Goal: Transaction & Acquisition: Purchase product/service

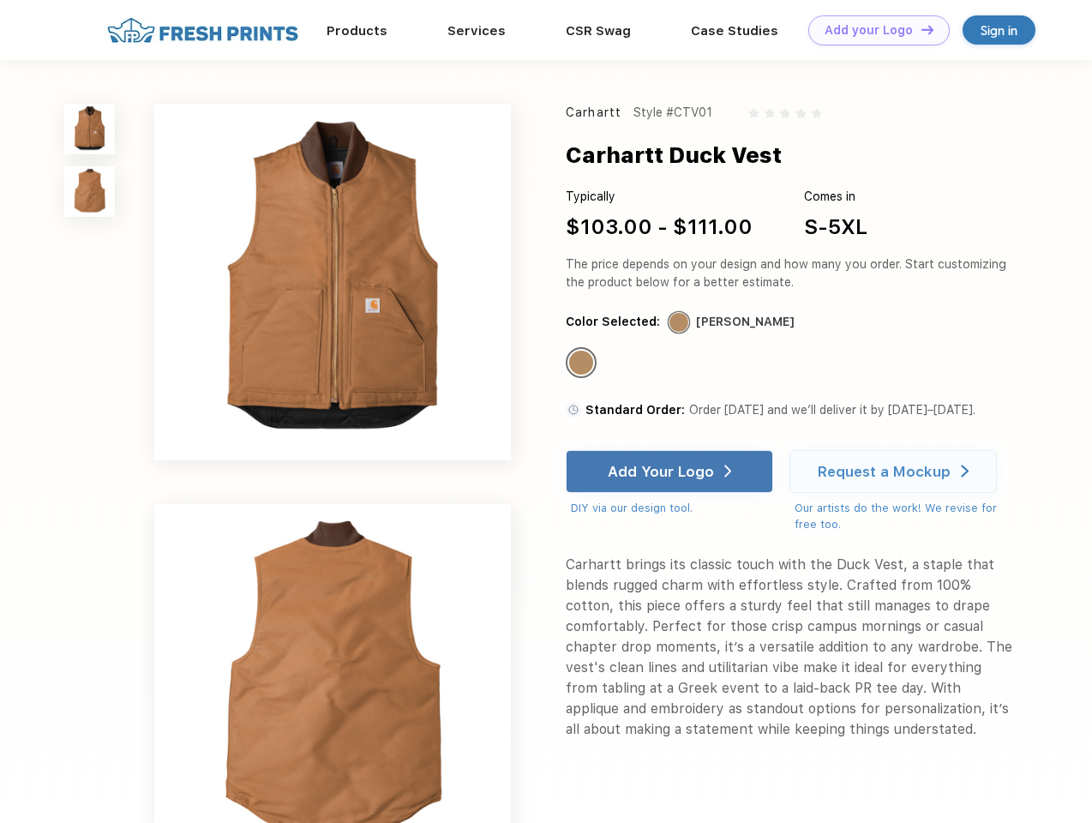
click at [873, 30] on link "Add your Logo Design Tool" at bounding box center [879, 30] width 141 height 30
click at [0, 0] on div "Design Tool" at bounding box center [0, 0] width 0 height 0
click at [920, 29] on link "Add your Logo Design Tool" at bounding box center [879, 30] width 141 height 30
click at [90, 129] on img at bounding box center [89, 129] width 51 height 51
click at [90, 192] on img at bounding box center [89, 191] width 51 height 51
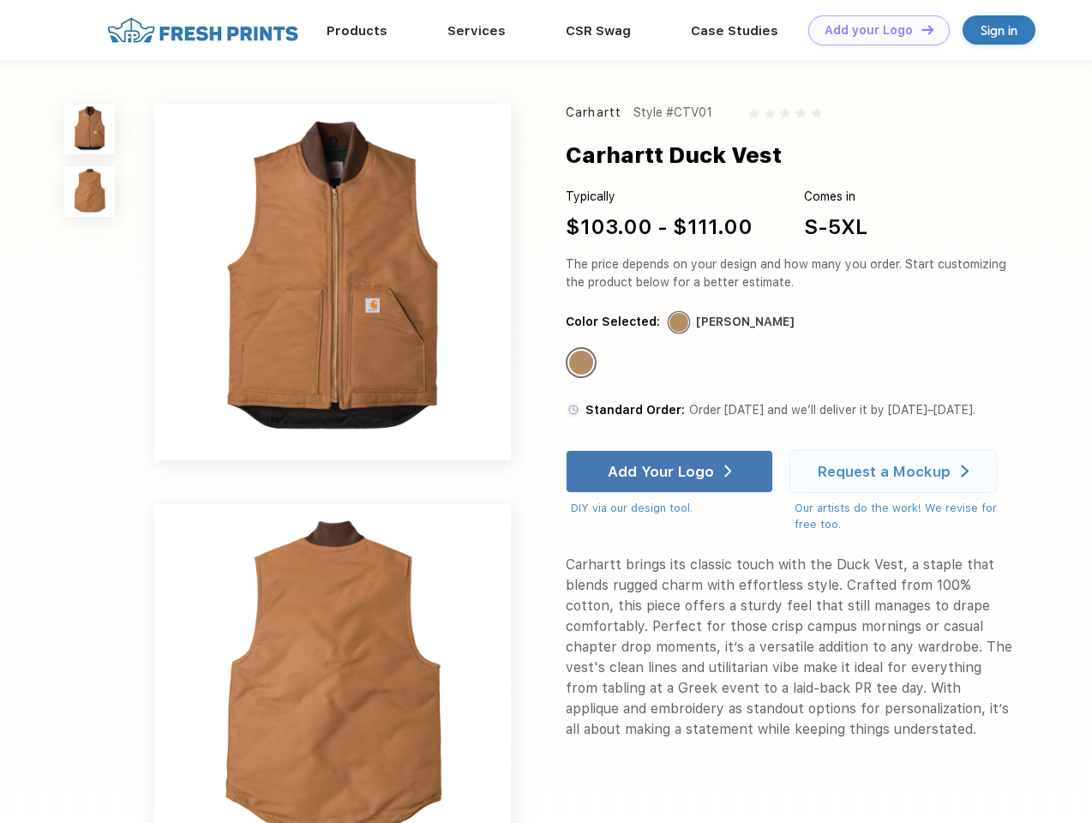
click at [583, 364] on div "Standard Color" at bounding box center [581, 363] width 24 height 24
click at [671, 472] on div "Add Your Logo" at bounding box center [661, 471] width 106 height 17
click at [896, 472] on div "Request a Mockup" at bounding box center [884, 471] width 133 height 17
